Goal: Find specific page/section

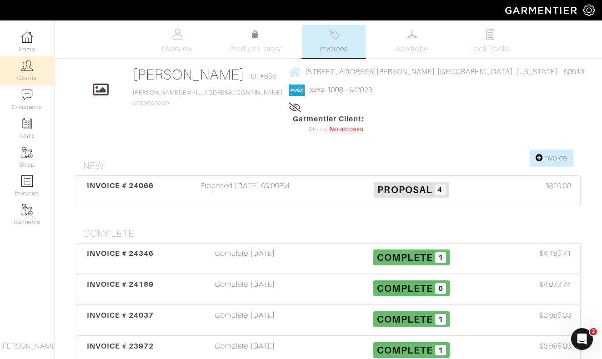
click at [25, 66] on img at bounding box center [26, 65] width 11 height 11
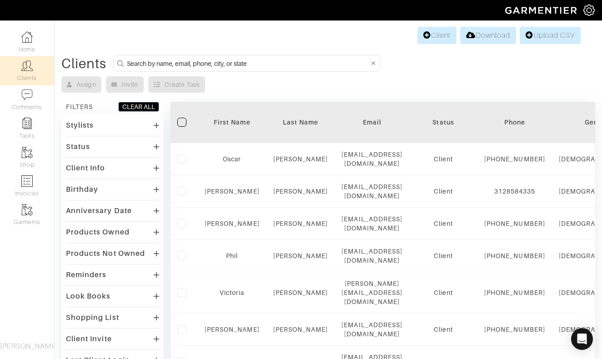
click at [275, 61] on input at bounding box center [248, 63] width 242 height 11
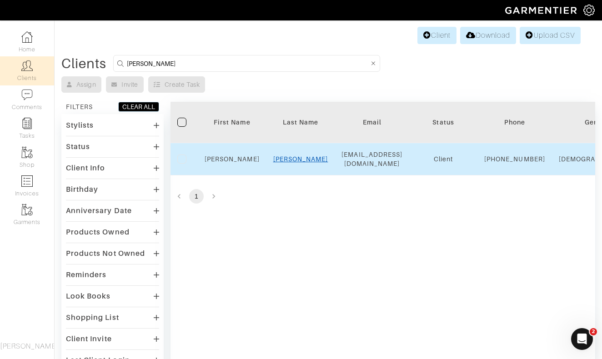
type input "[PERSON_NAME]"
click at [303, 163] on link "[PERSON_NAME]" at bounding box center [300, 158] width 55 height 7
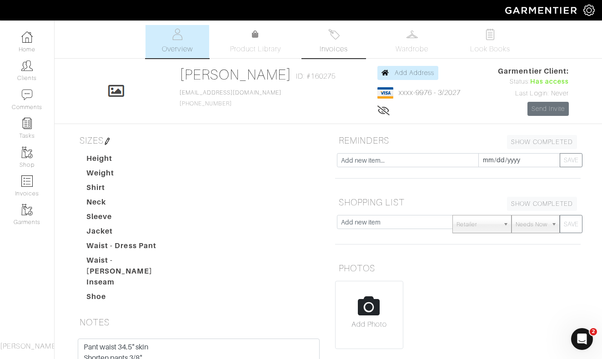
click at [336, 38] on img at bounding box center [333, 34] width 11 height 11
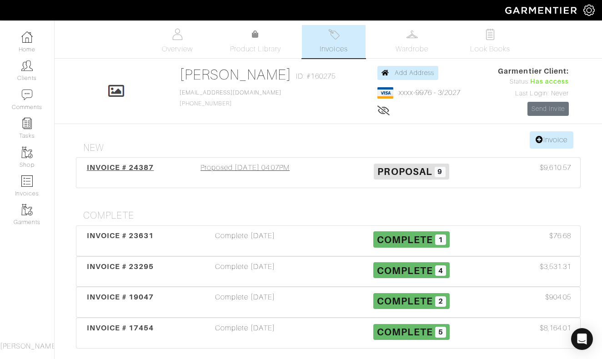
click at [247, 170] on div "Proposed [DATE] 04:07PM" at bounding box center [245, 172] width 166 height 21
